Goal: Task Accomplishment & Management: Manage account settings

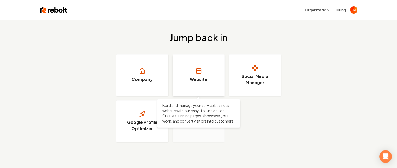
click at [197, 79] on h3 "Website" at bounding box center [198, 79] width 17 height 6
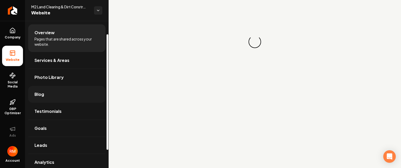
scroll to position [26, 0]
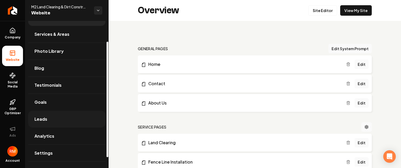
click at [38, 118] on span "Leads" at bounding box center [40, 119] width 13 height 6
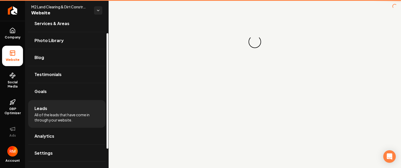
scroll to position [15, 0]
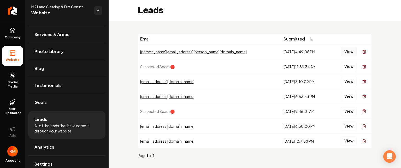
click at [344, 51] on button "View" at bounding box center [349, 51] width 16 height 9
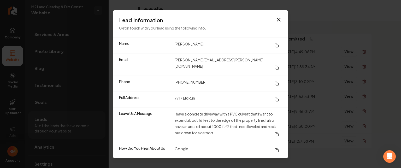
click at [277, 48] on icon at bounding box center [277, 45] width 4 height 4
click at [276, 22] on icon "button" at bounding box center [279, 19] width 6 height 6
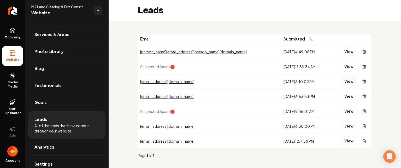
click at [345, 80] on button "View" at bounding box center [349, 81] width 16 height 9
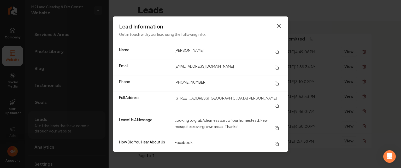
click at [279, 29] on icon "button" at bounding box center [279, 26] width 6 height 6
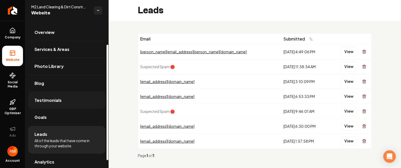
scroll to position [0, 0]
